Goal: Task Accomplishment & Management: Manage account settings

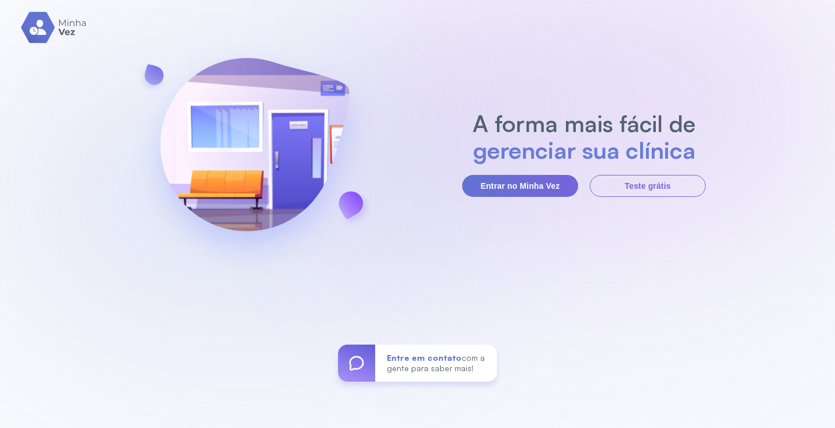
click at [483, 174] on section "A forma mais fácil de gerenciar sua clínica Entrar no Minha Vez Teste grátis" at bounding box center [583, 153] width 243 height 87
click at [483, 184] on button "Entrar no Minha Vez" at bounding box center [520, 186] width 116 height 22
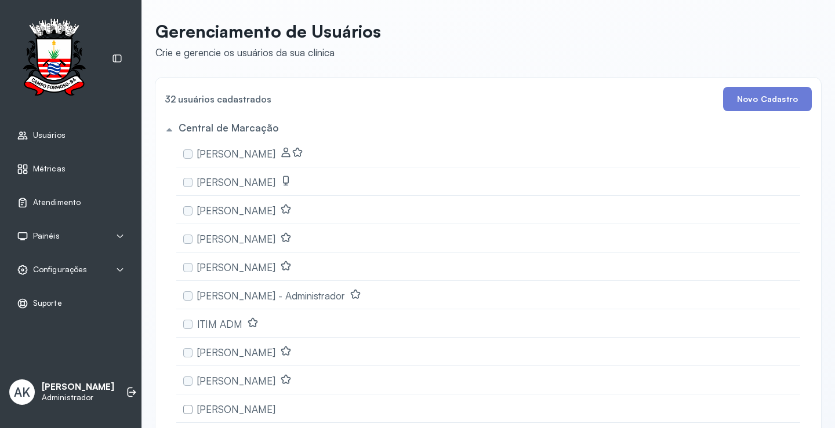
click at [71, 209] on div "Atendimento" at bounding box center [71, 203] width 128 height 27
click at [63, 269] on span "Configurações" at bounding box center [60, 270] width 54 height 10
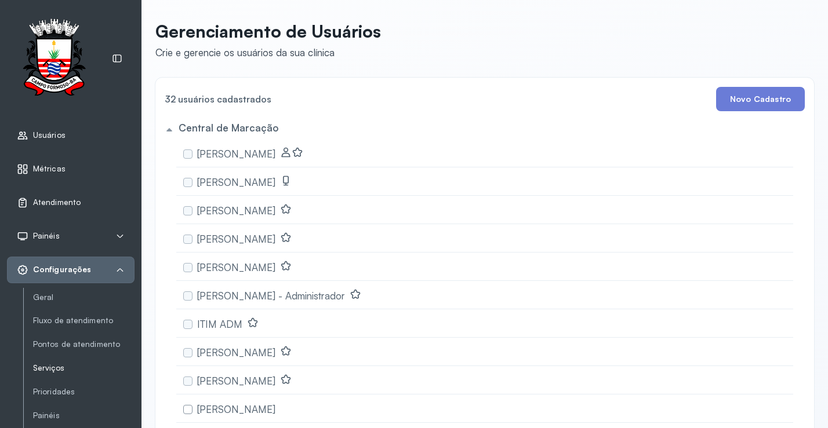
click at [50, 369] on link "Serviços" at bounding box center [83, 368] width 101 height 10
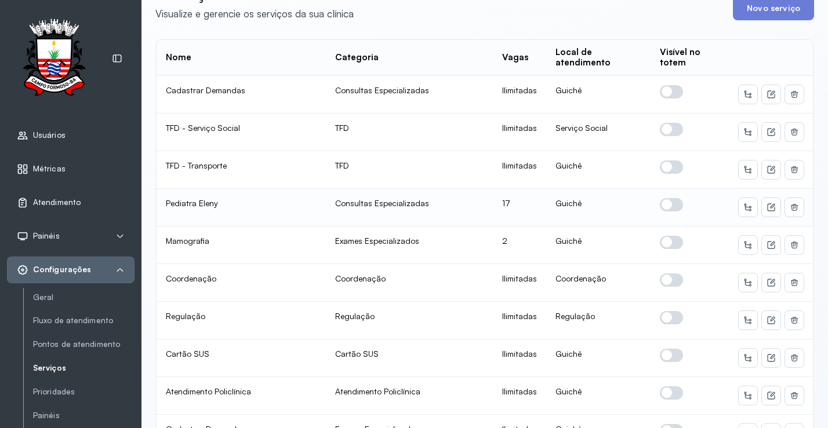
scroll to position [116, 0]
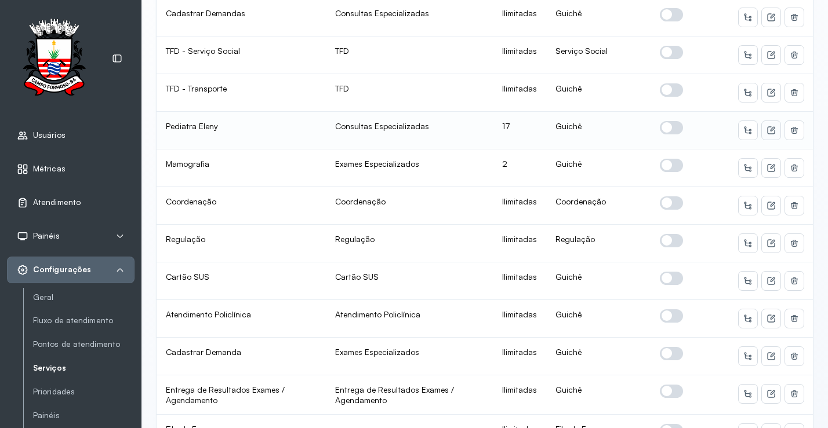
click at [762, 128] on button at bounding box center [771, 130] width 19 height 19
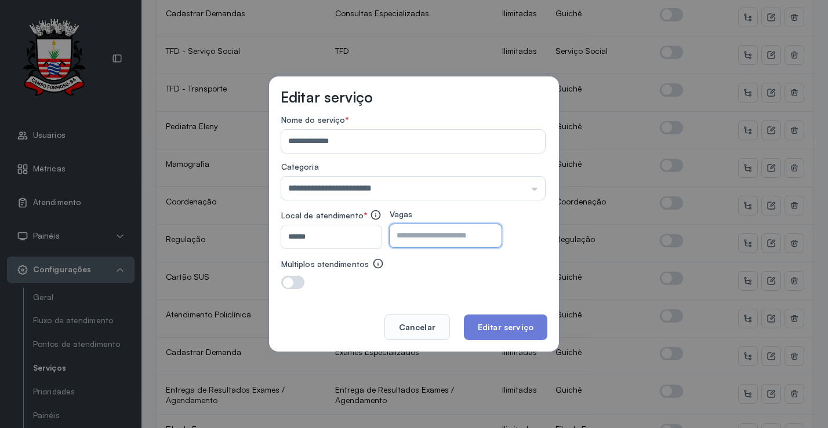
click at [465, 240] on input "**" at bounding box center [435, 235] width 92 height 23
type input "*"
click at [527, 335] on button "Editar serviço" at bounding box center [505, 328] width 83 height 26
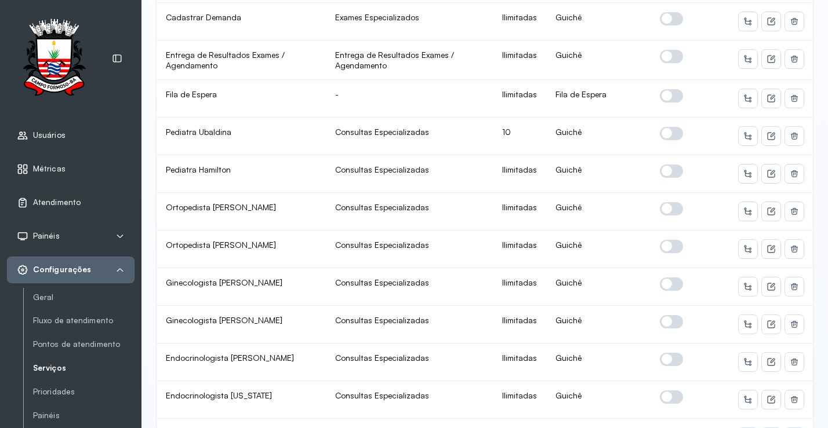
scroll to position [440, 0]
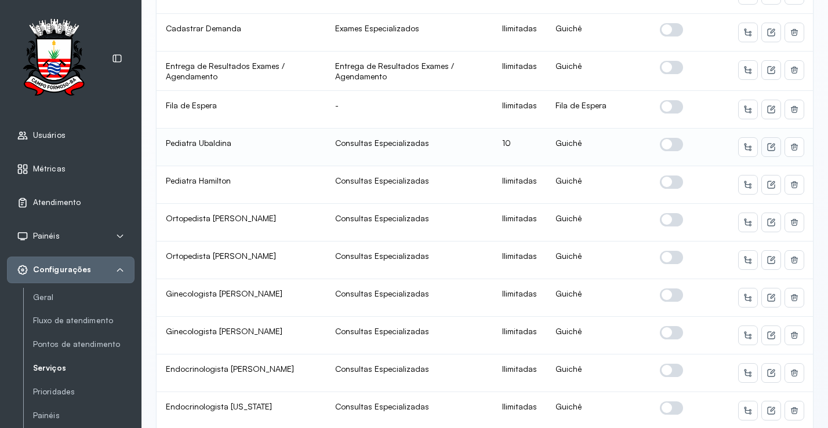
click at [769, 145] on button at bounding box center [771, 147] width 19 height 19
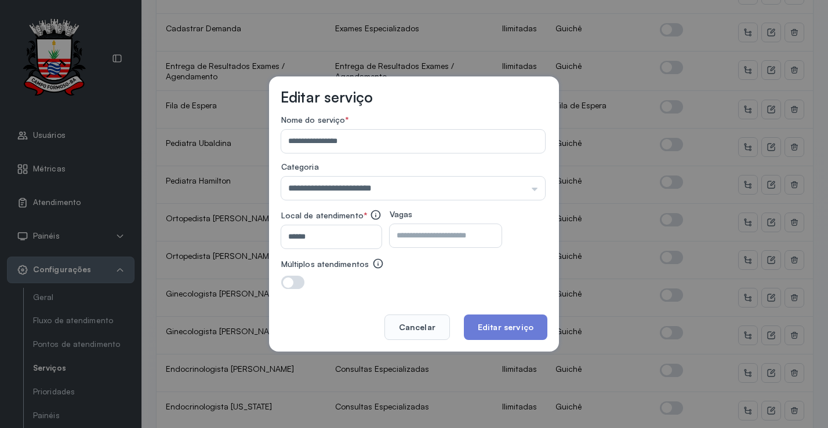
click at [480, 248] on div "Local de atendimento * ****** Vagas **" at bounding box center [413, 228] width 264 height 39
click at [480, 241] on input "**" at bounding box center [435, 235] width 92 height 23
type input "*"
click at [493, 327] on button "Editar serviço" at bounding box center [505, 328] width 83 height 26
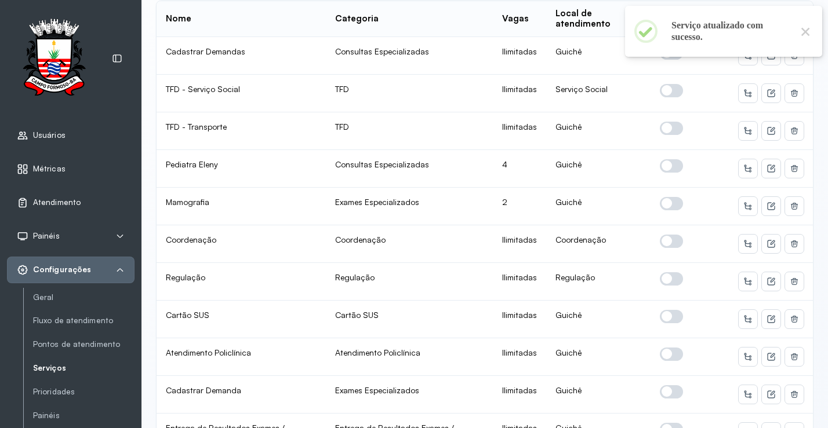
scroll to position [174, 0]
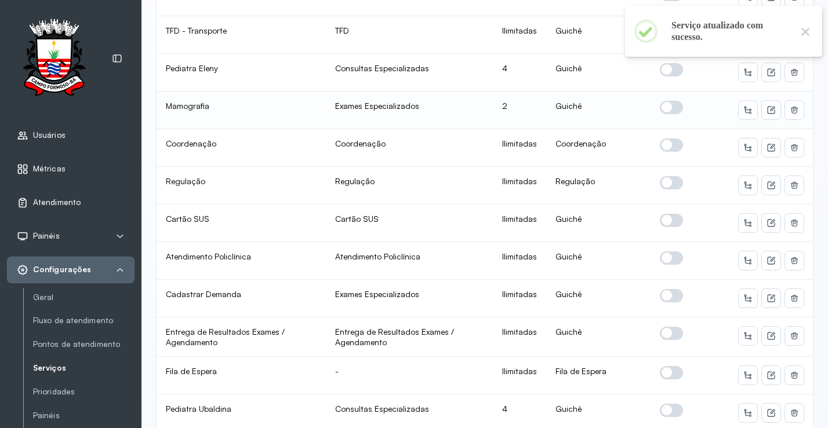
click at [661, 110] on span at bounding box center [671, 107] width 23 height 13
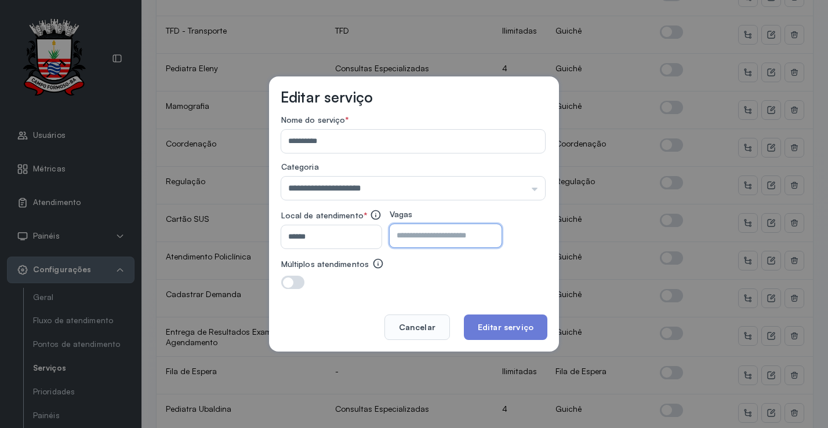
click at [442, 236] on input "*" at bounding box center [435, 235] width 92 height 23
type input "*"
click at [475, 318] on button "Editar serviço" at bounding box center [505, 328] width 83 height 26
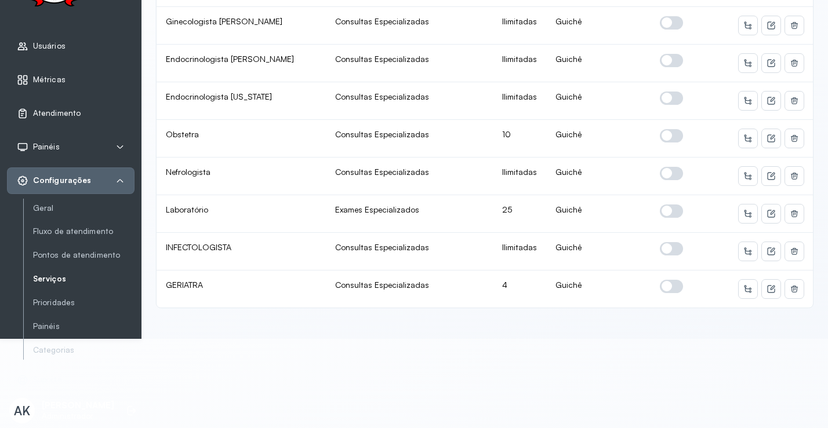
scroll to position [672, 0]
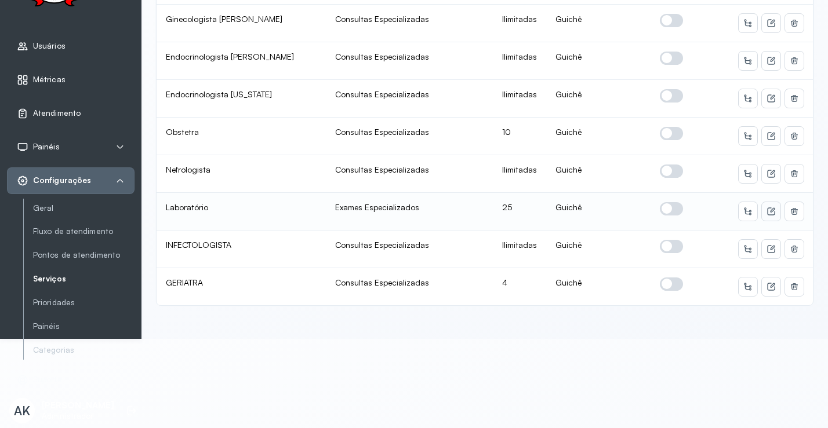
click at [762, 202] on button at bounding box center [771, 211] width 19 height 19
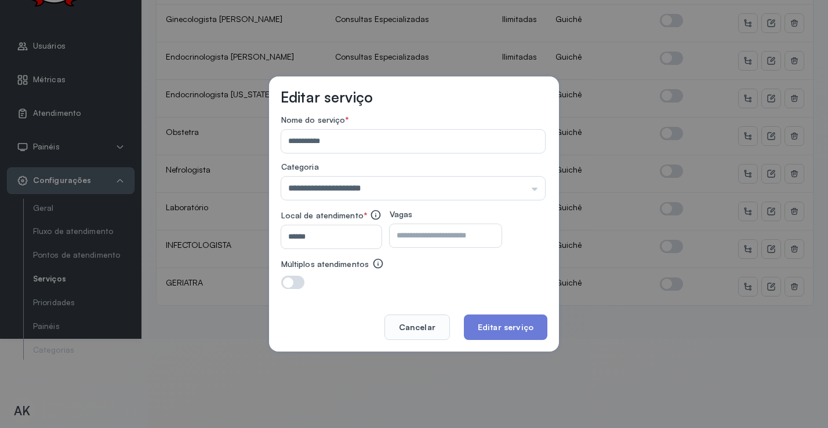
click at [479, 234] on input "**" at bounding box center [435, 235] width 92 height 23
type input "**"
click at [519, 328] on button "Editar serviço" at bounding box center [505, 328] width 83 height 26
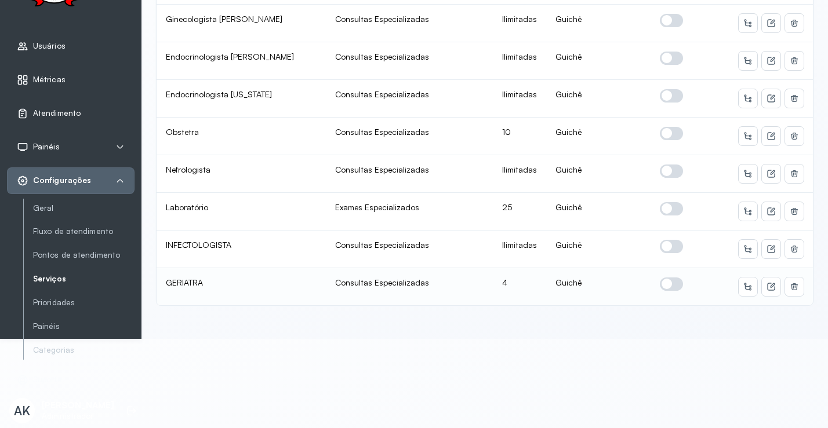
scroll to position [0, 0]
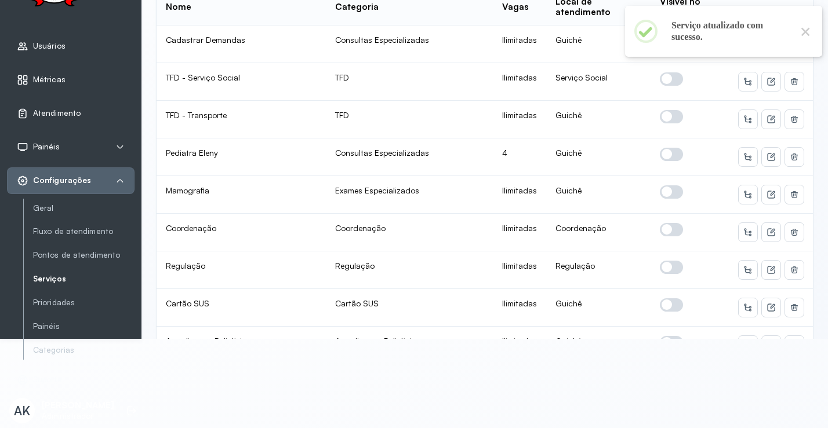
click at [112, 175] on div "Configurações" at bounding box center [71, 181] width 108 height 12
click at [120, 179] on icon at bounding box center [120, 180] width 6 height 3
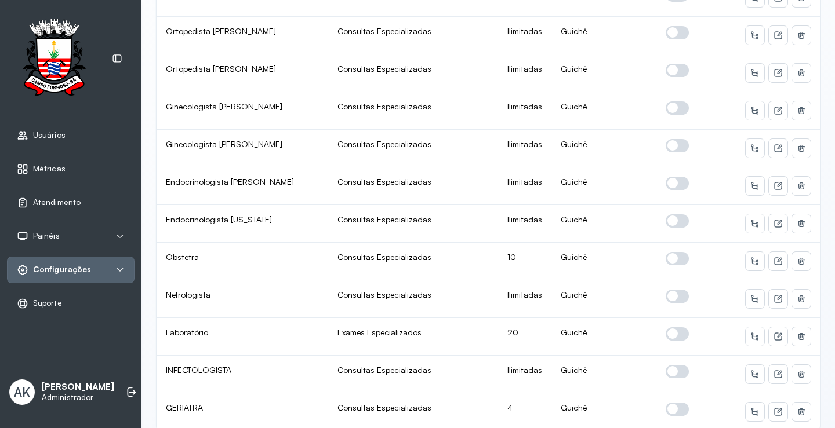
scroll to position [672, 0]
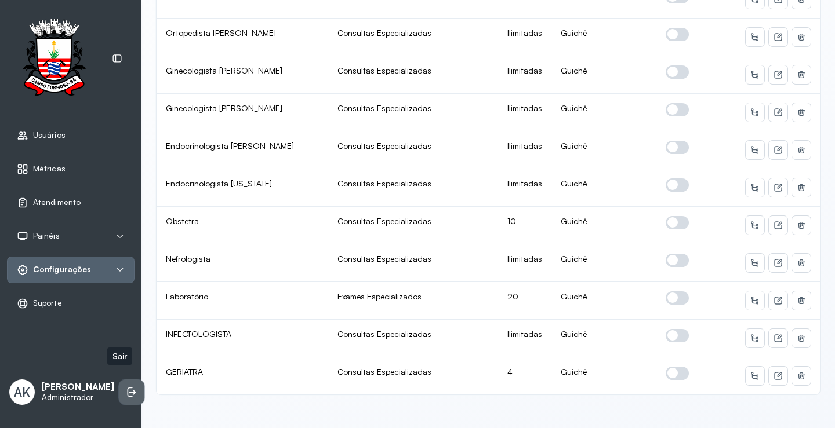
click at [126, 387] on icon at bounding box center [132, 393] width 12 height 12
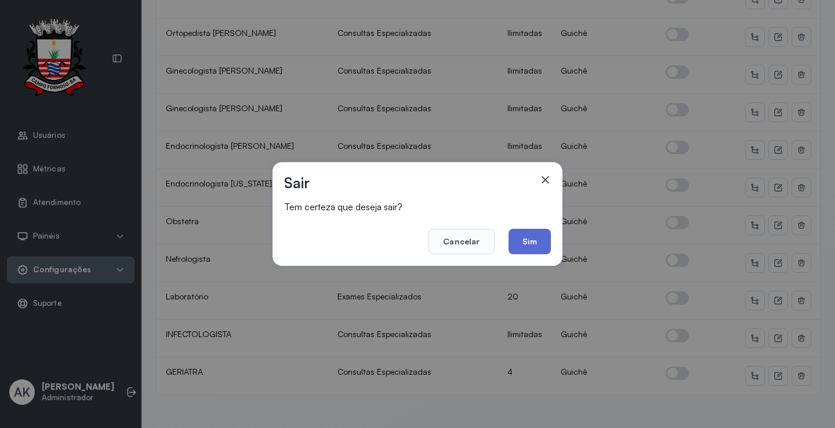
click at [533, 243] on button "Sim" at bounding box center [529, 242] width 42 height 26
